Goal: Information Seeking & Learning: Find specific page/section

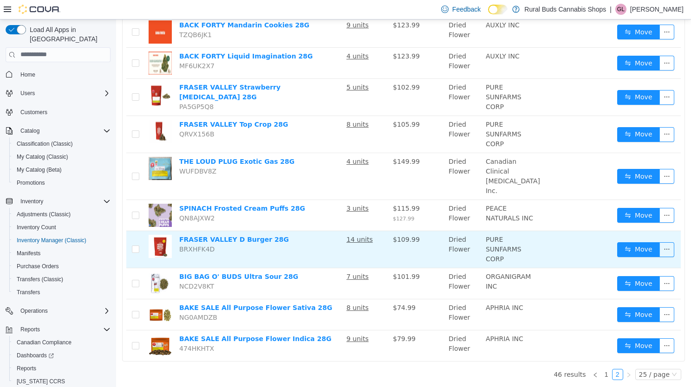
scroll to position [537, 0]
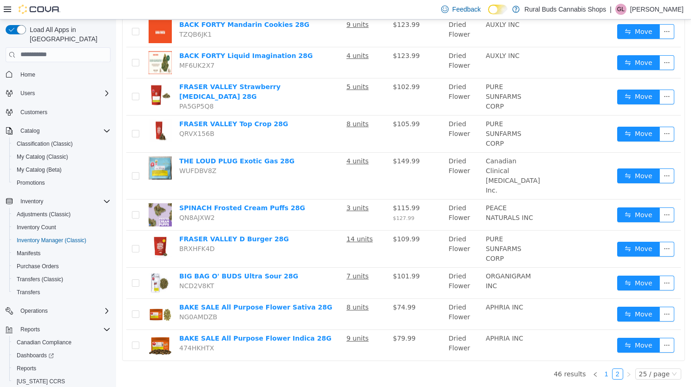
click at [601, 373] on link "1" at bounding box center [606, 374] width 10 height 10
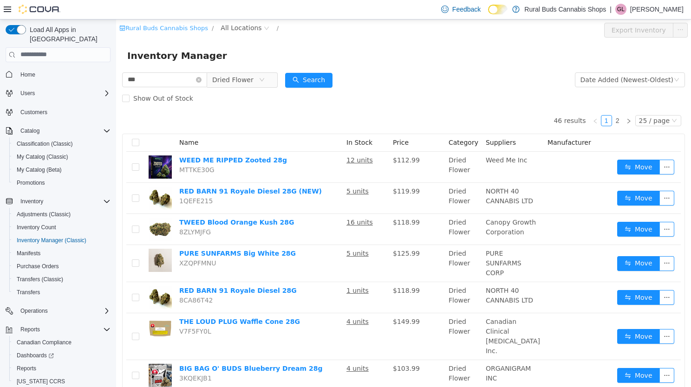
click at [152, 27] on link "Rural Buds Cannabis Shops" at bounding box center [163, 27] width 89 height 7
click at [237, 28] on span "All Locations" at bounding box center [240, 27] width 41 height 10
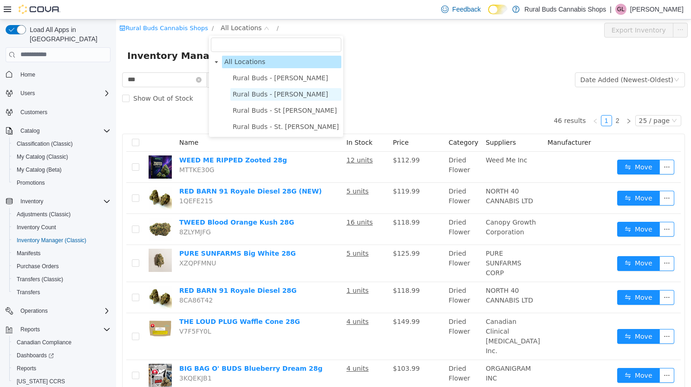
click at [266, 94] on span "Rural Buds - Morris" at bounding box center [281, 93] width 96 height 7
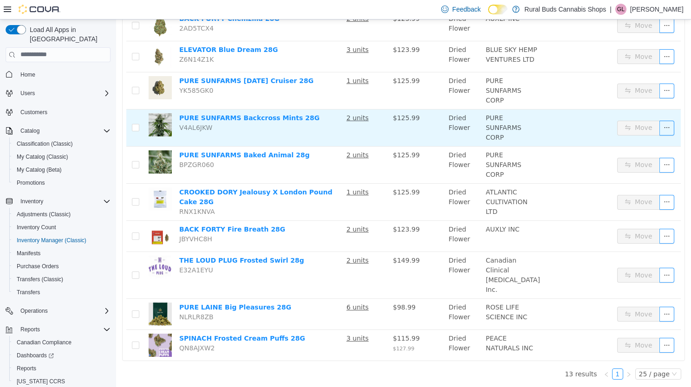
scroll to position [283, 0]
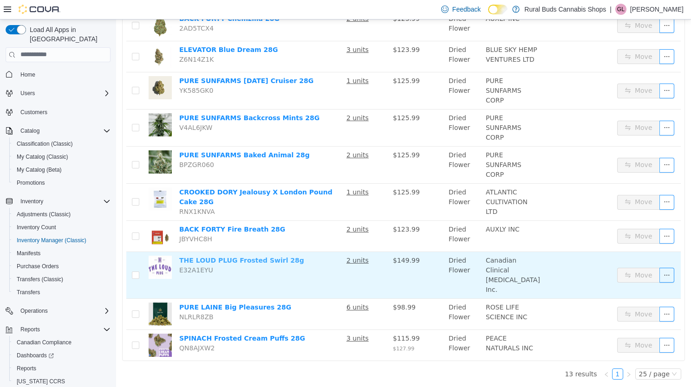
click at [270, 256] on link "THE LOUD PLUG Frosted Swirl 28g" at bounding box center [241, 259] width 125 height 7
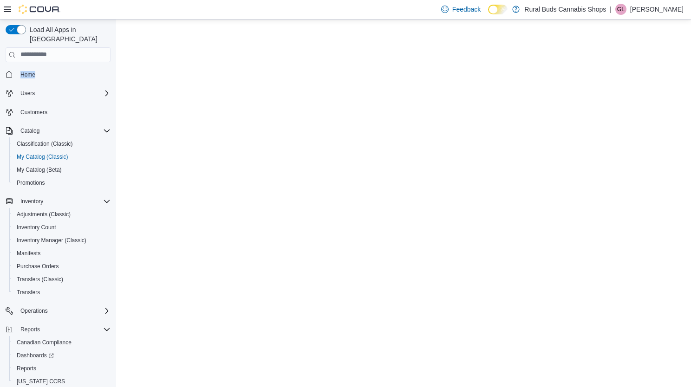
click at [46, 72] on nav "Home Users Customers Catalog Classification (Classic) My Catalog (Classic) My C…" at bounding box center [58, 236] width 105 height 344
drag, startPoint x: 162, startPoint y: 91, endPoint x: 228, endPoint y: 74, distance: 68.1
click at [228, 26] on html "Saving Bulk Changes... ×" at bounding box center [403, 22] width 575 height 7
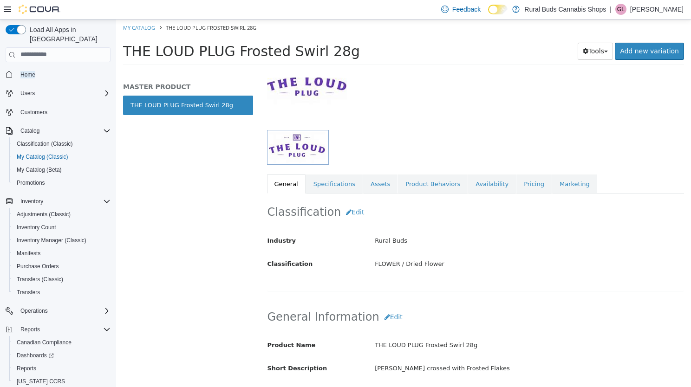
scroll to position [139, 0]
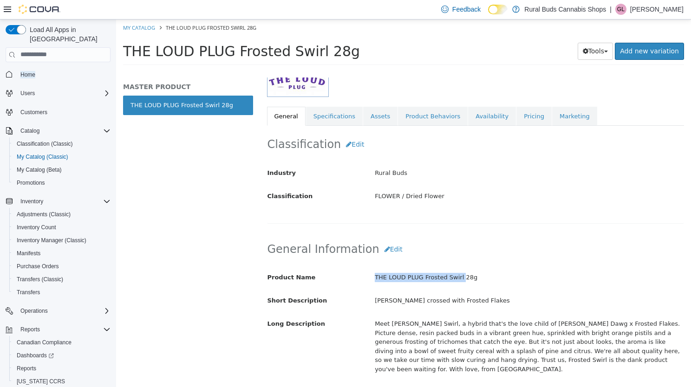
drag, startPoint x: 373, startPoint y: 277, endPoint x: 455, endPoint y: 272, distance: 82.3
click at [455, 272] on div "THE LOUD PLUG Frosted Swirl 28g" at bounding box center [529, 277] width 323 height 16
drag, startPoint x: 455, startPoint y: 272, endPoint x: 438, endPoint y: 276, distance: 18.1
copy div "THE LOUD PLUG Frosted Swirl"
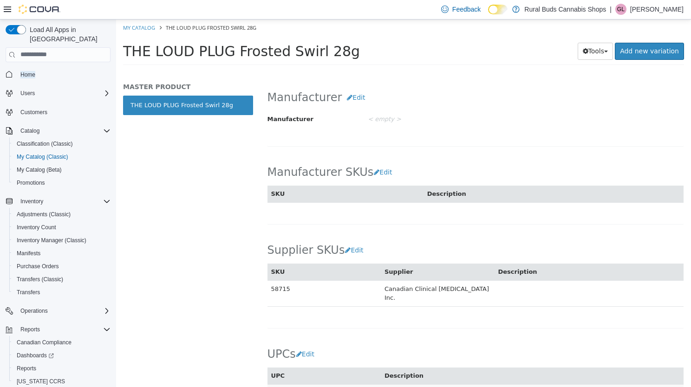
scroll to position [585, 0]
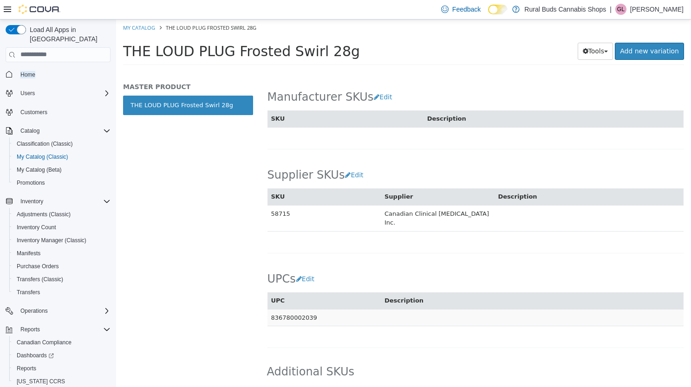
drag, startPoint x: 312, startPoint y: 298, endPoint x: 272, endPoint y: 299, distance: 39.9
click at [272, 309] on td "836780002039" at bounding box center [324, 317] width 114 height 17
drag, startPoint x: 272, startPoint y: 299, endPoint x: 282, endPoint y: 299, distance: 9.8
copy td "836780002039"
click at [134, 28] on link "My Catalog" at bounding box center [139, 27] width 32 height 7
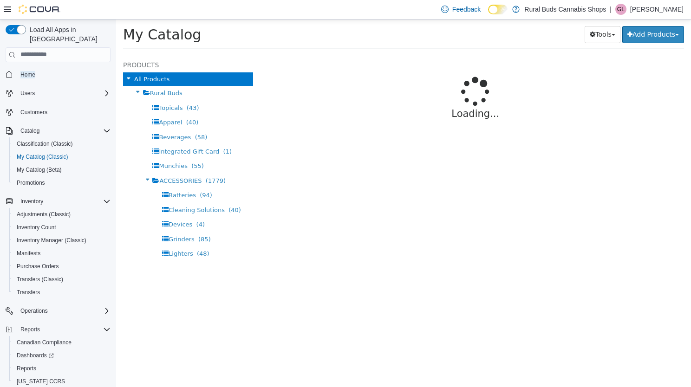
select select "**********"
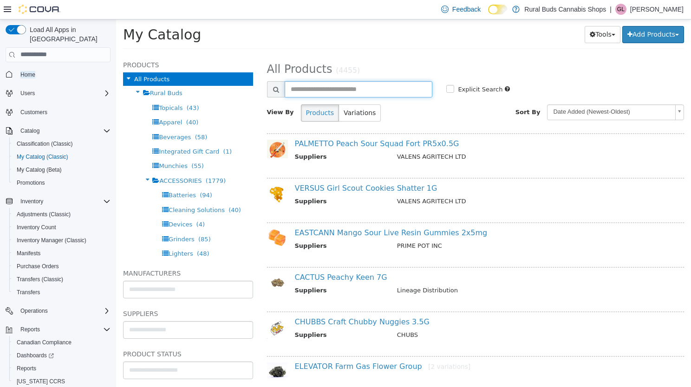
click at [314, 88] on input "text" at bounding box center [359, 89] width 148 height 16
type input "**********"
select select "**********"
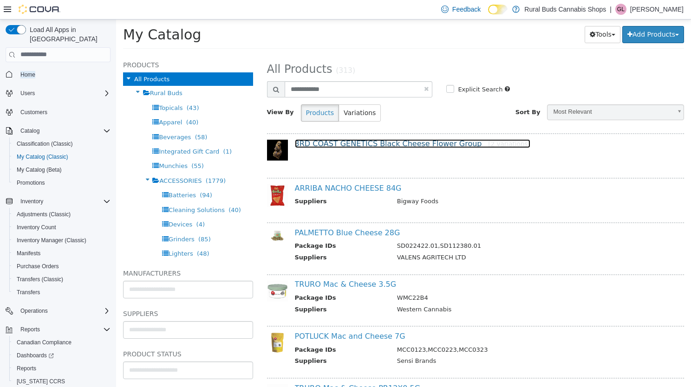
click at [373, 144] on link "3RD COAST GENETICS Black Cheese Flower Group [2 variations]" at bounding box center [412, 143] width 235 height 9
